Goal: Navigation & Orientation: Go to known website

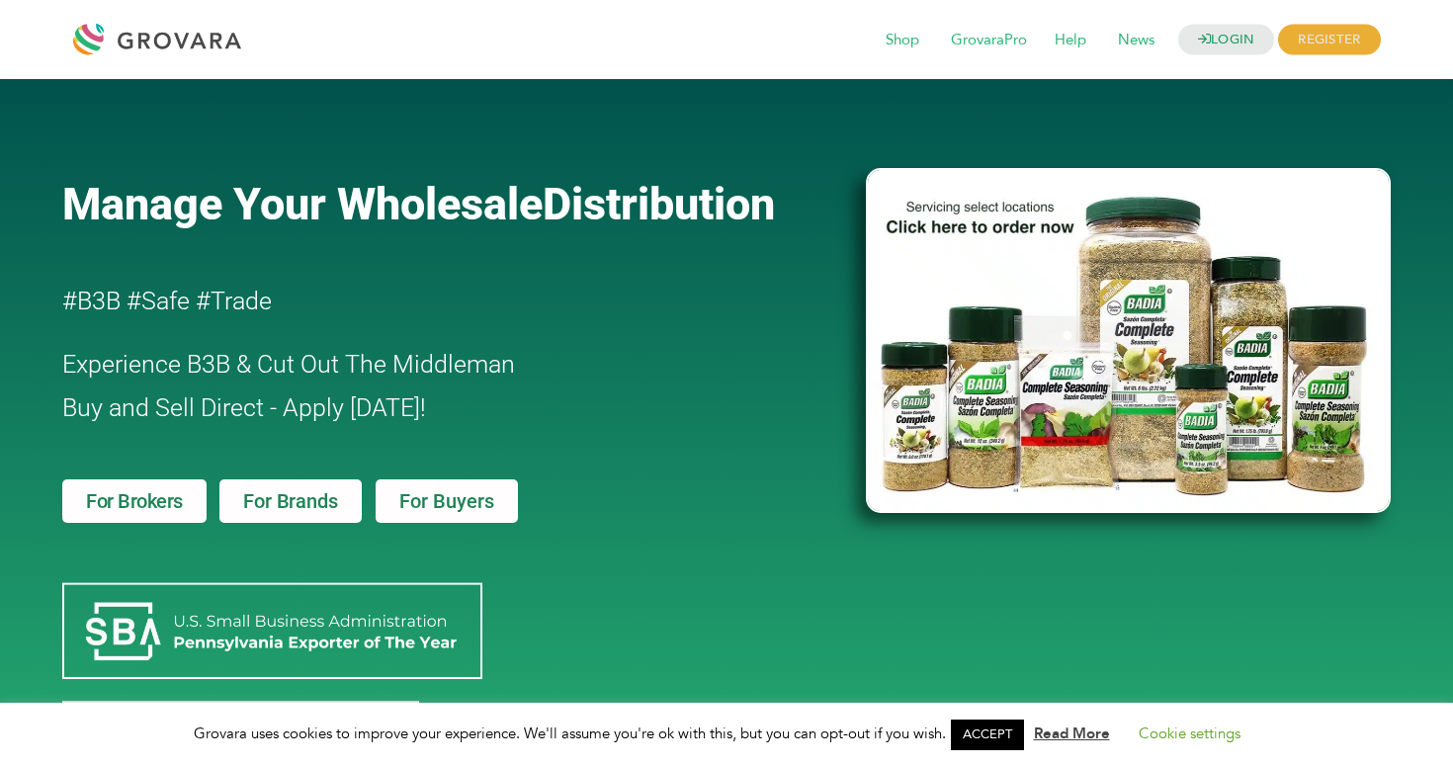
click at [143, 57] on div at bounding box center [162, 39] width 178 height 47
click at [790, 149] on div at bounding box center [453, 128] width 783 height 59
